Goal: Task Accomplishment & Management: Use online tool/utility

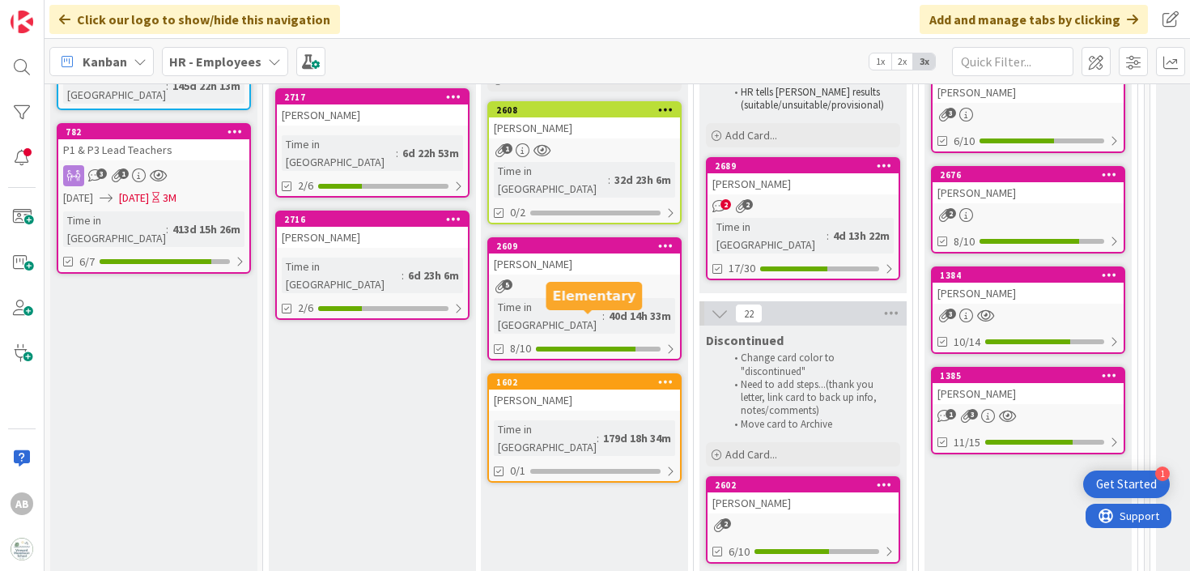
scroll to position [296, 0]
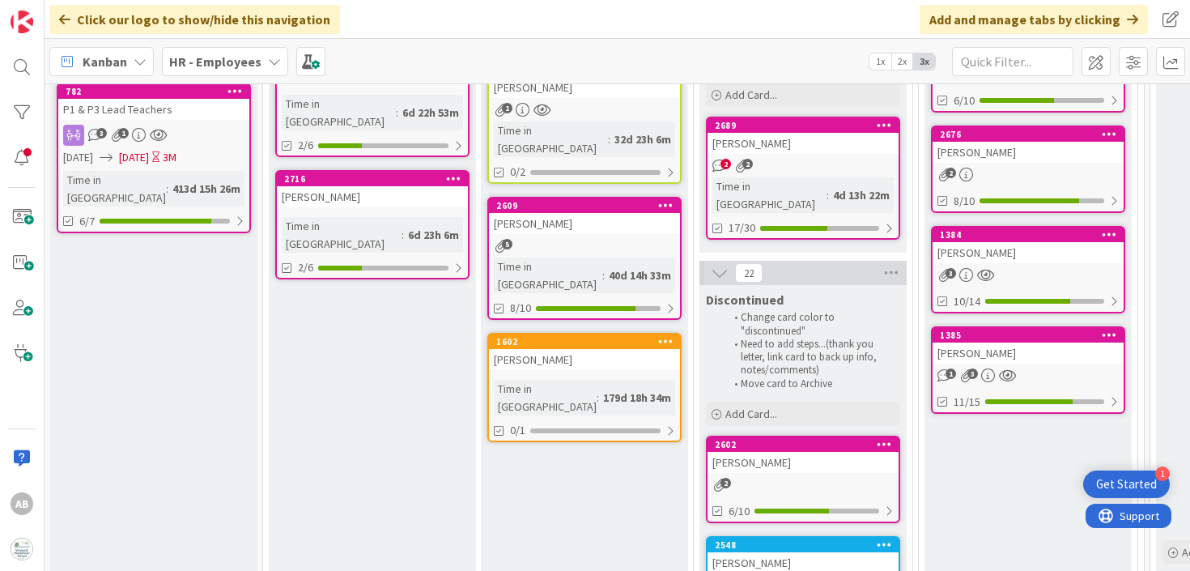
click at [815, 156] on link "2689 [PERSON_NAME] 2 2 Time in [GEOGRAPHIC_DATA] : 4d 13h 22m 17/30" at bounding box center [803, 178] width 194 height 123
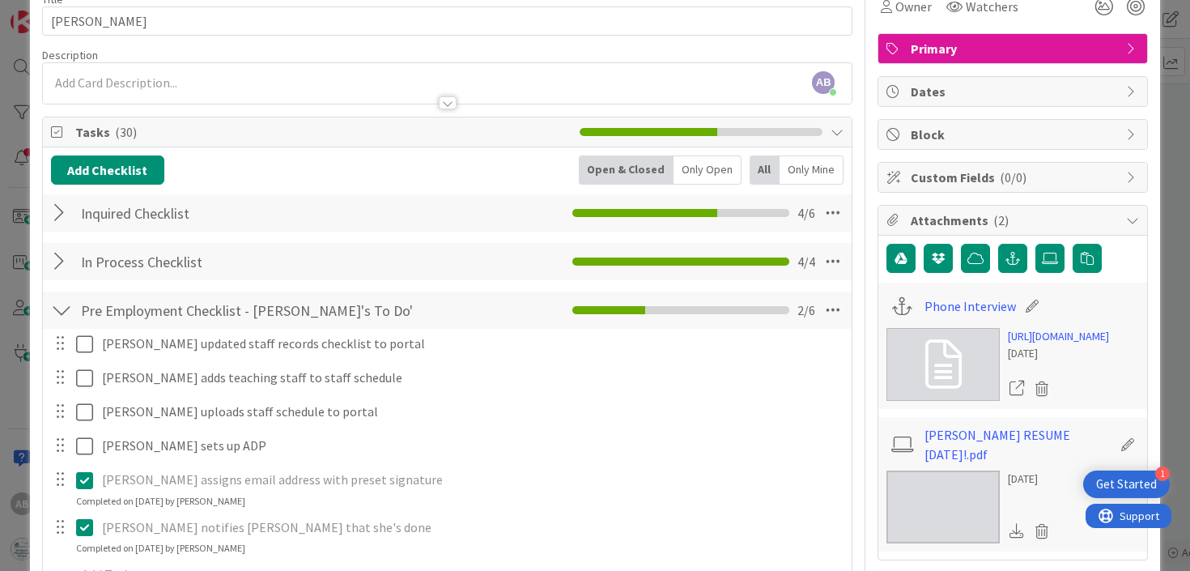
scroll to position [65, 0]
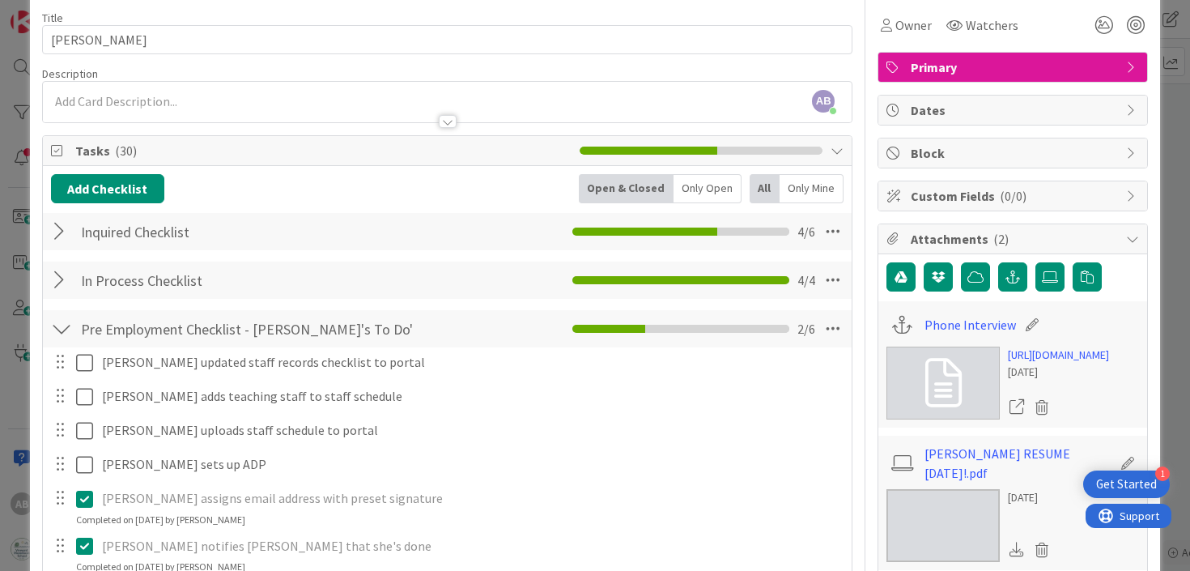
click at [70, 283] on div at bounding box center [61, 280] width 21 height 29
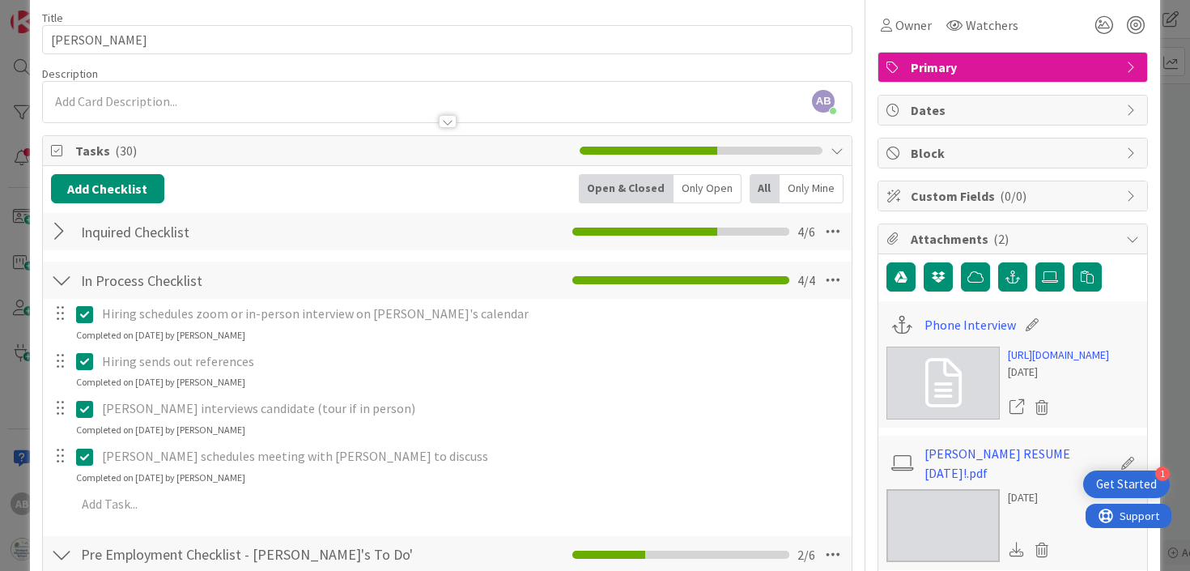
click at [70, 274] on div at bounding box center [61, 280] width 21 height 29
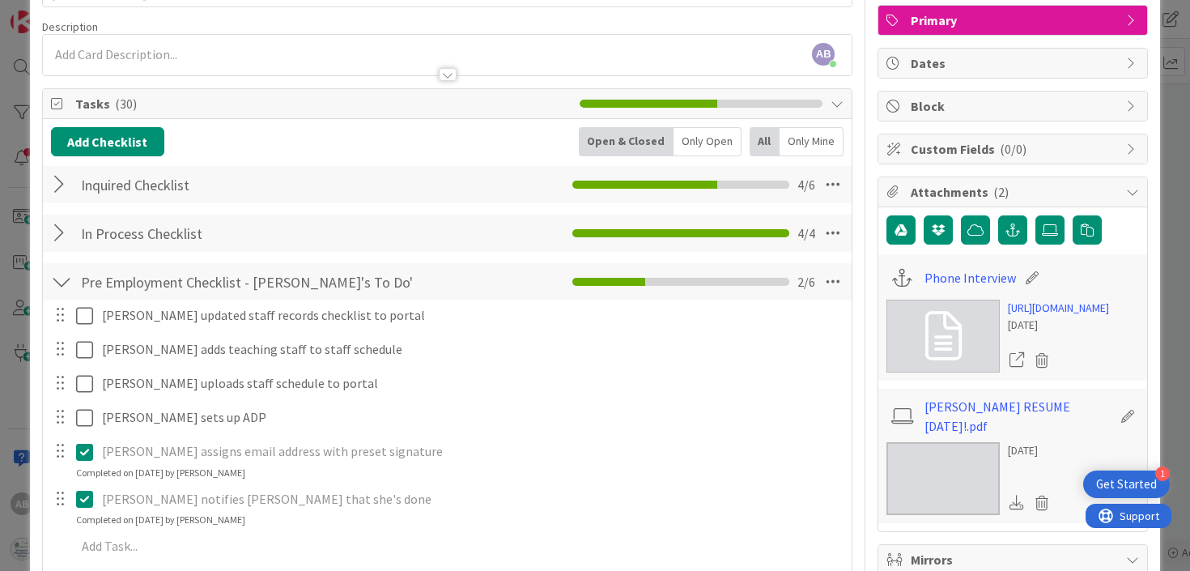
scroll to position [0, 0]
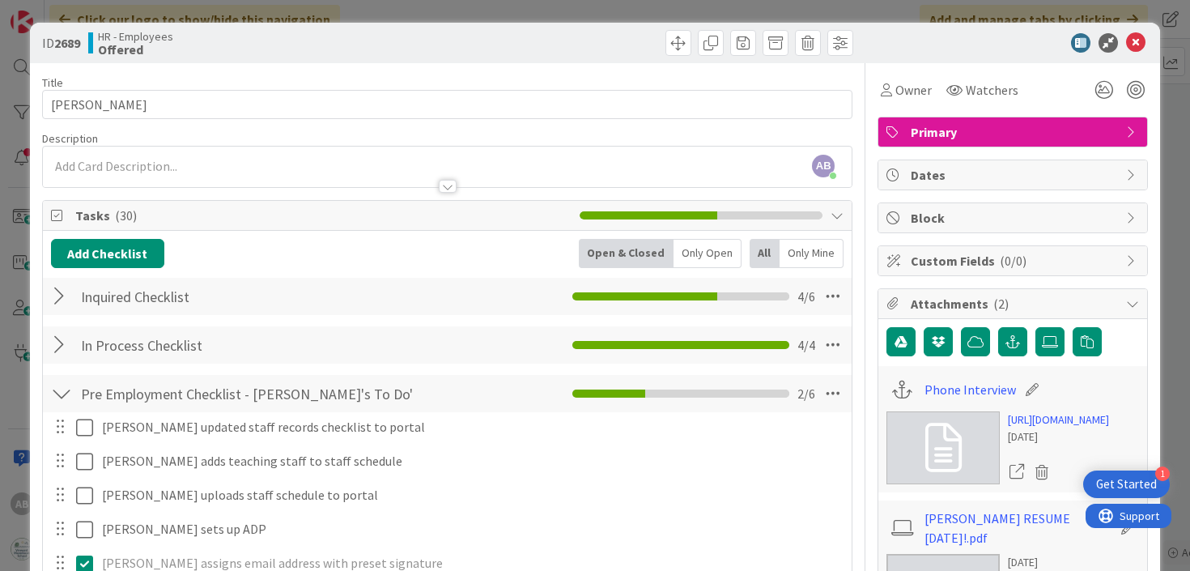
click at [121, 252] on button "Add Checklist" at bounding box center [107, 253] width 113 height 29
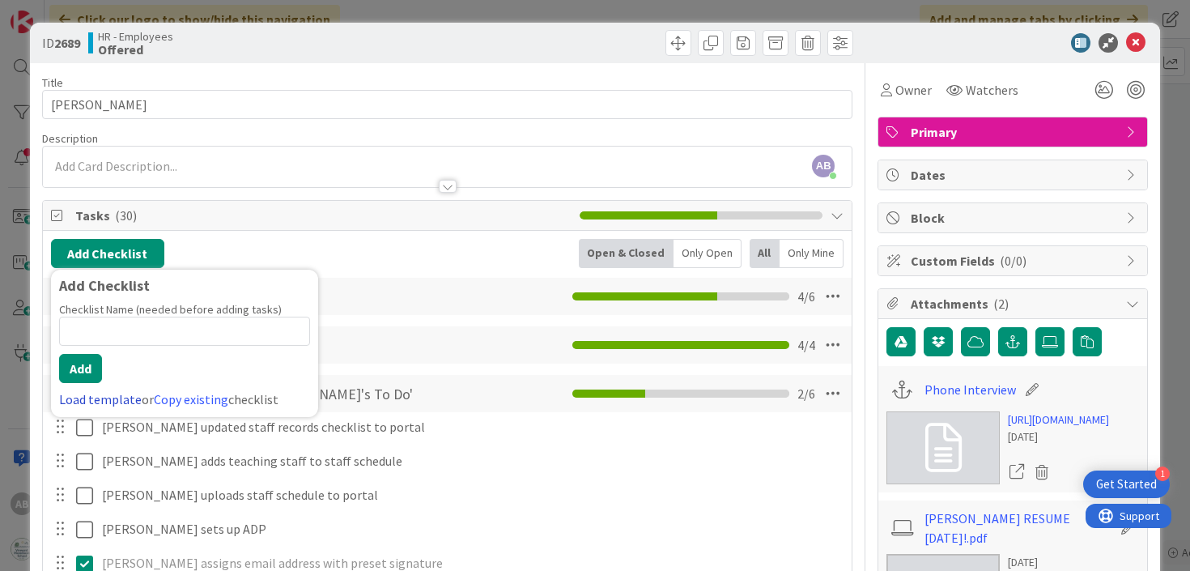
click at [114, 401] on link "Load template" at bounding box center [100, 399] width 83 height 16
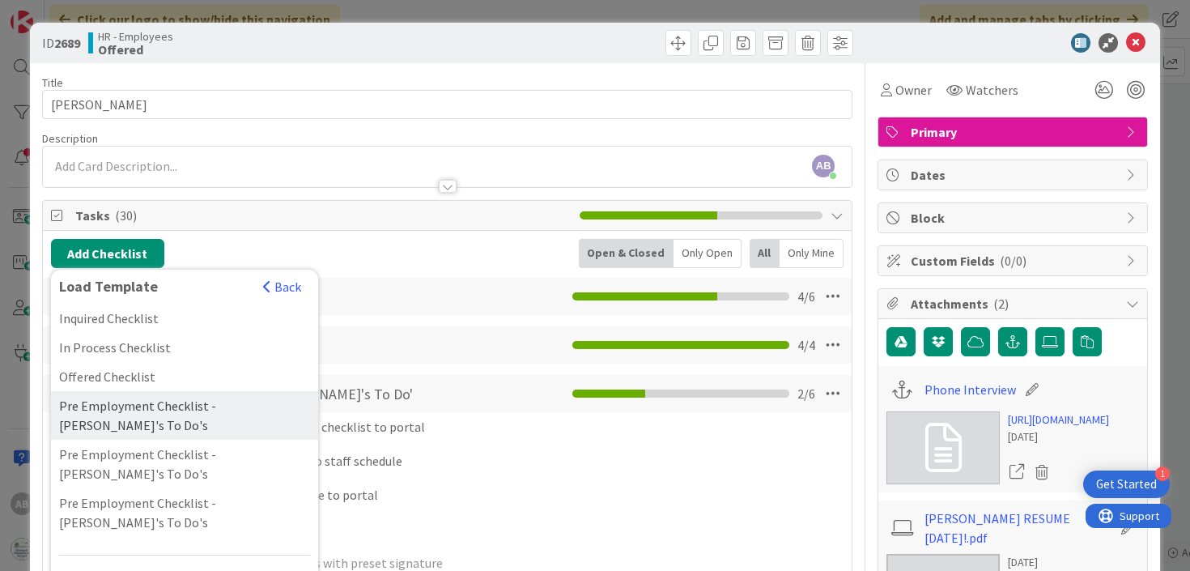
click at [226, 400] on div "Pre Employment Checklist - [PERSON_NAME]'s To Do's" at bounding box center [184, 415] width 267 height 49
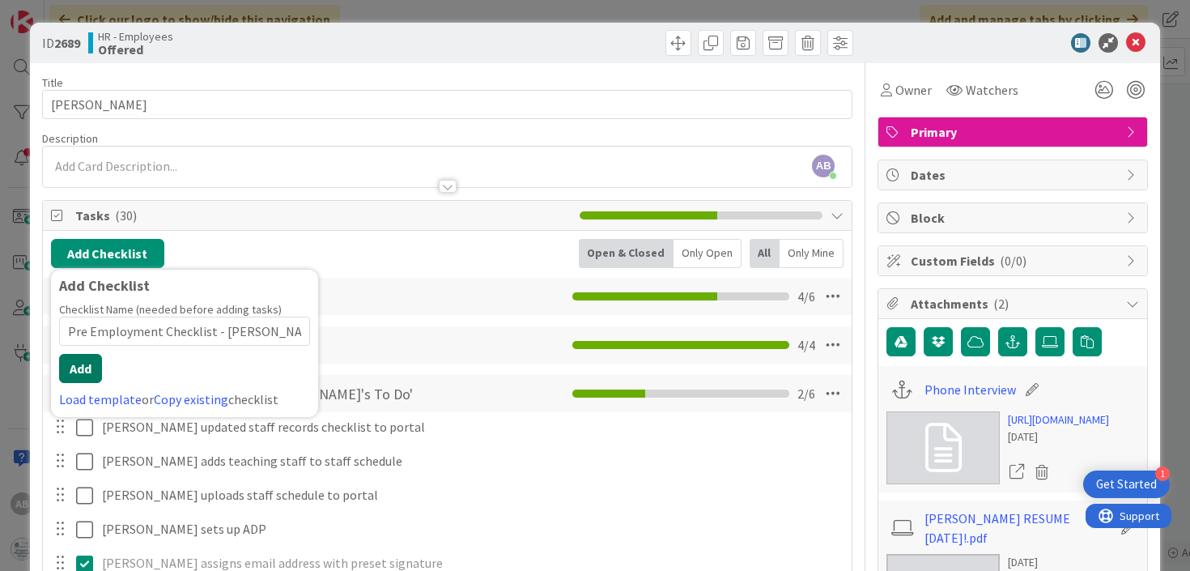
click at [82, 364] on button "Add" at bounding box center [80, 368] width 43 height 29
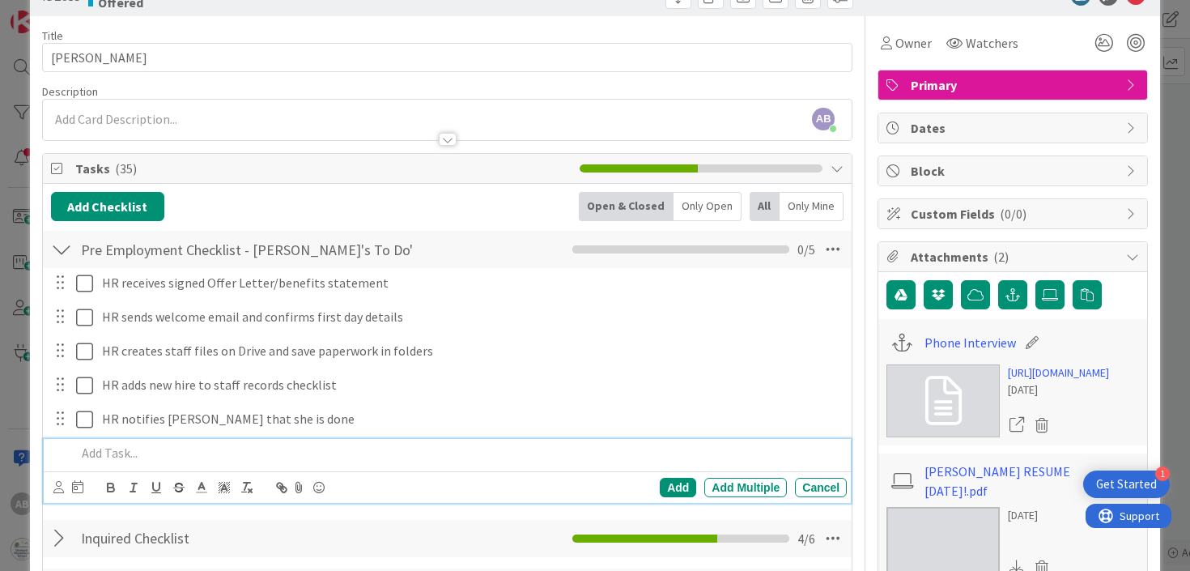
scroll to position [51, 0]
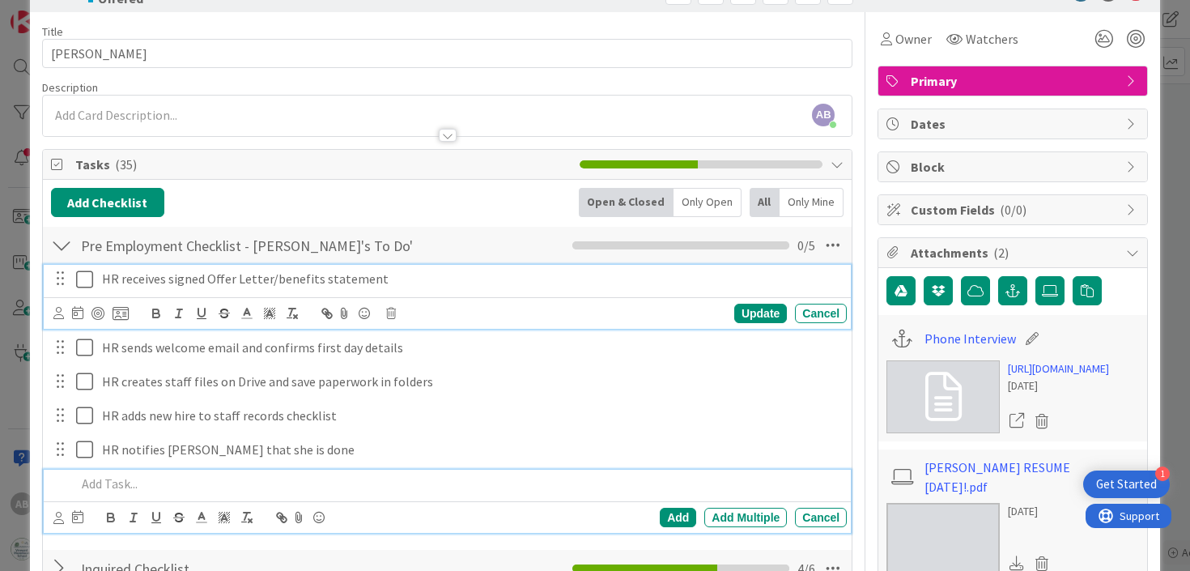
click at [87, 283] on icon at bounding box center [88, 279] width 24 height 19
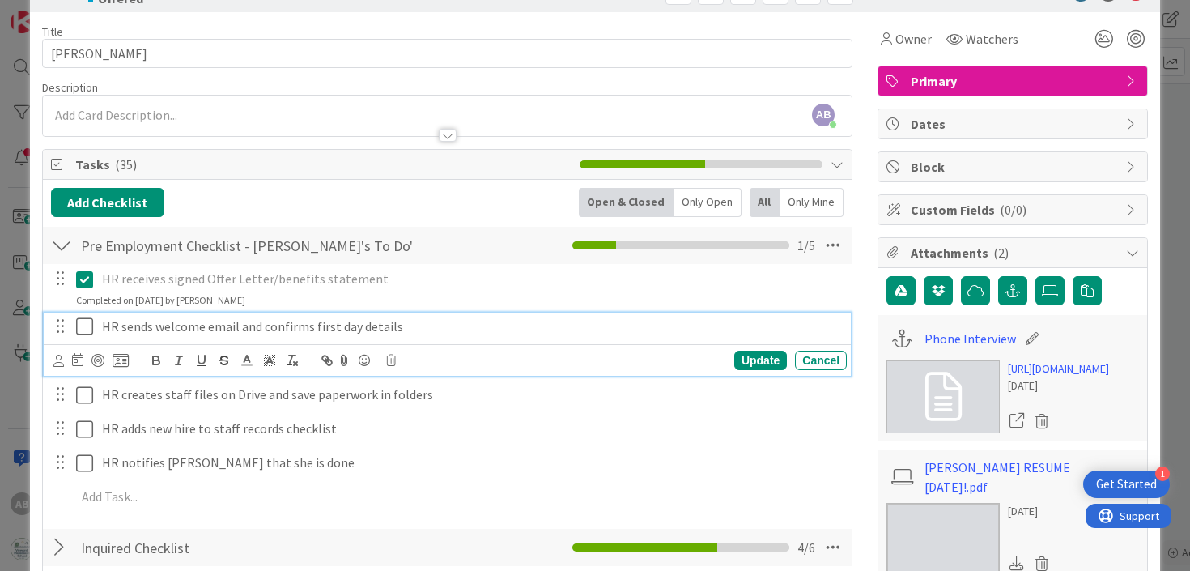
click at [83, 322] on icon at bounding box center [88, 326] width 24 height 19
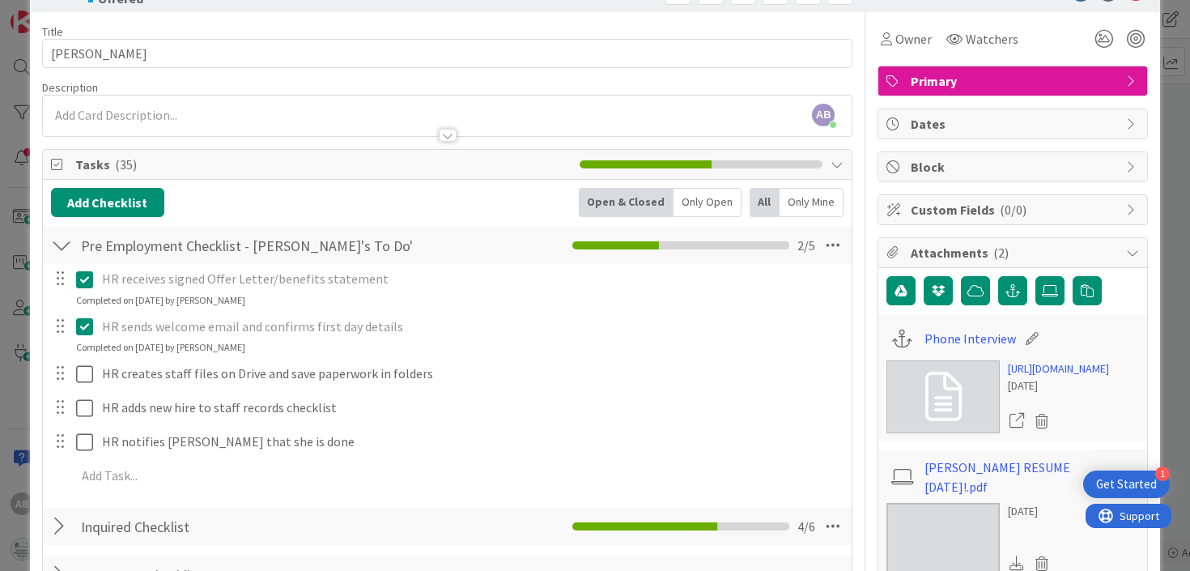
scroll to position [0, 0]
